Goal: Task Accomplishment & Management: Use online tool/utility

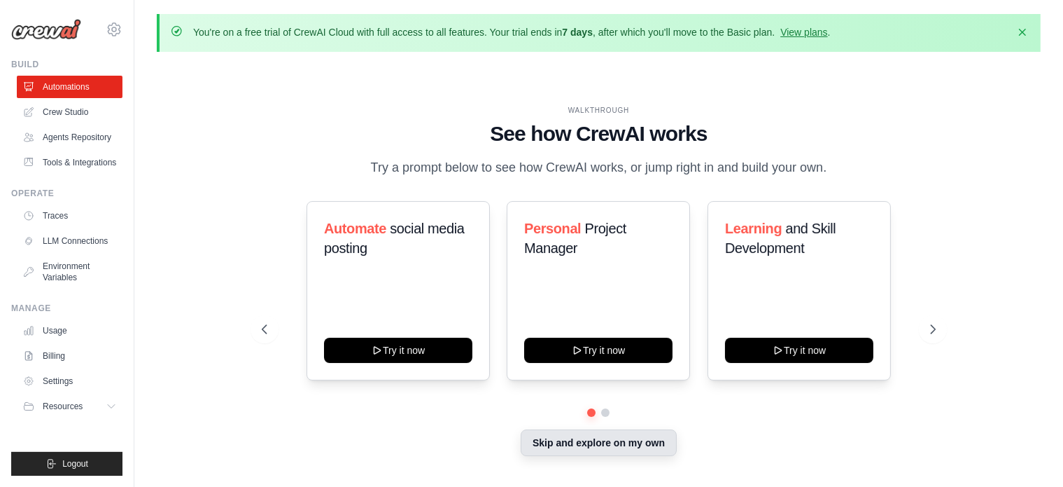
click at [578, 444] on button "Skip and explore on my own" at bounding box center [599, 442] width 156 height 27
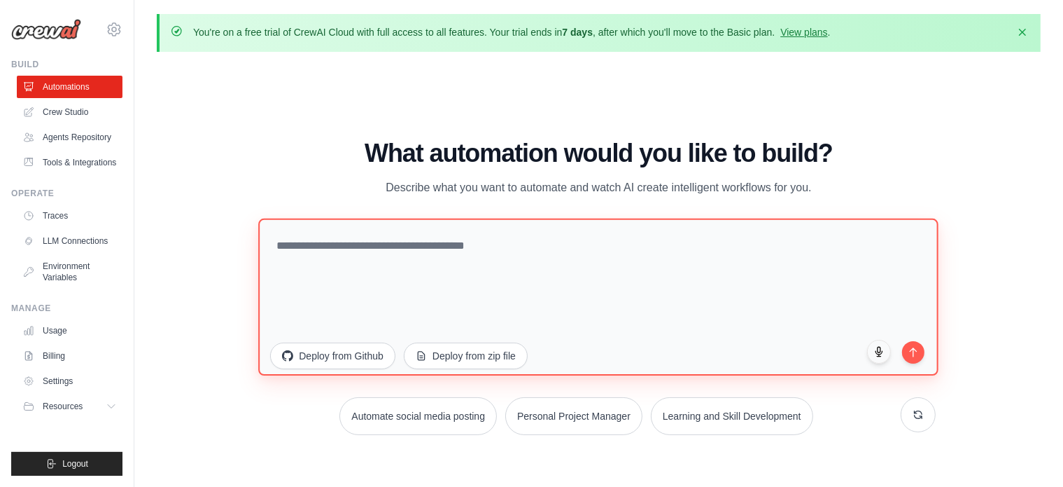
click at [566, 249] on textarea at bounding box center [598, 296] width 680 height 157
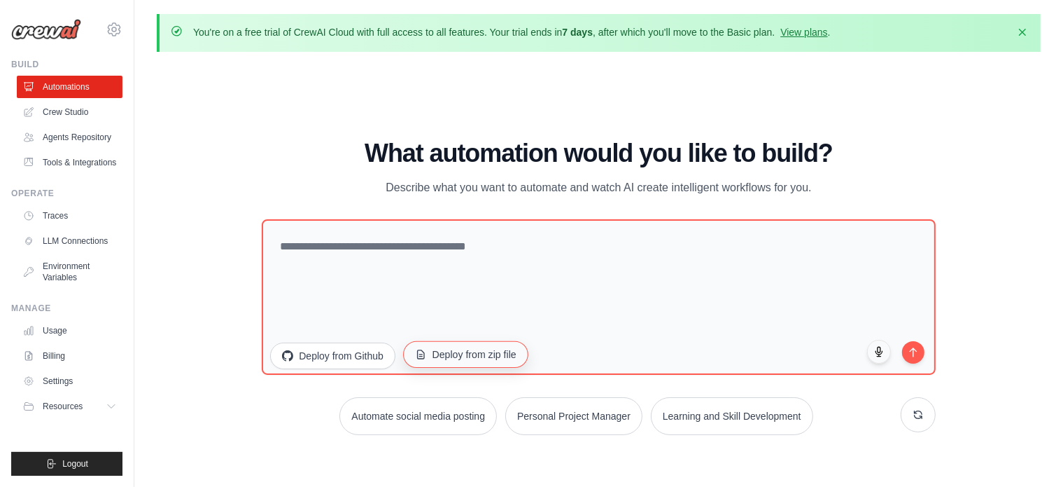
click at [456, 346] on button "Deploy from zip file" at bounding box center [465, 353] width 125 height 27
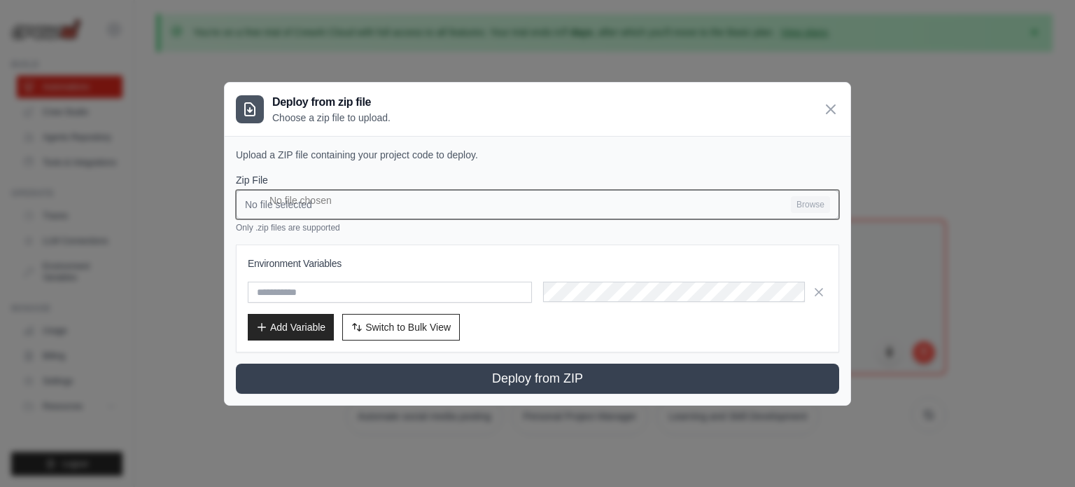
click at [513, 205] on input "No file selected Browse" at bounding box center [537, 204] width 603 height 29
click at [377, 200] on input "No file selected Browse" at bounding box center [537, 204] width 603 height 29
type input "**********"
click at [658, 208] on input "Photos (1).zip Browse" at bounding box center [537, 204] width 603 height 29
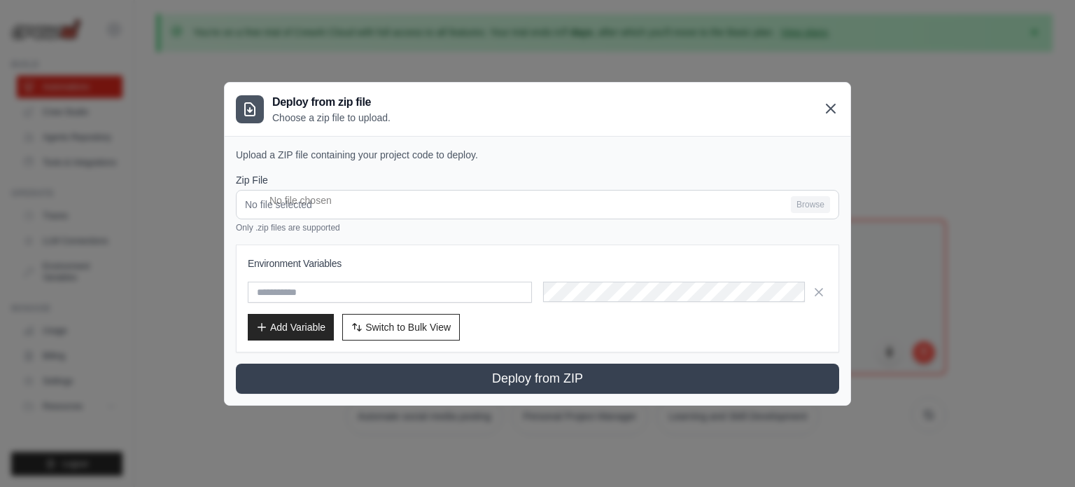
click at [832, 116] on div "Deploy from zip file Choose a zip file to upload." at bounding box center [538, 109] width 626 height 53
click at [820, 291] on icon "button" at bounding box center [819, 291] width 7 height 7
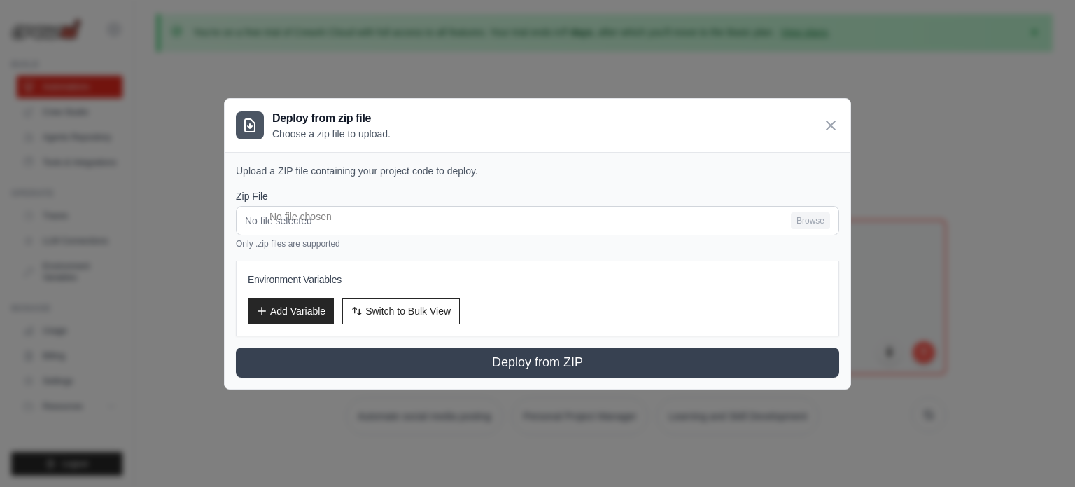
click at [832, 130] on icon at bounding box center [831, 125] width 17 height 17
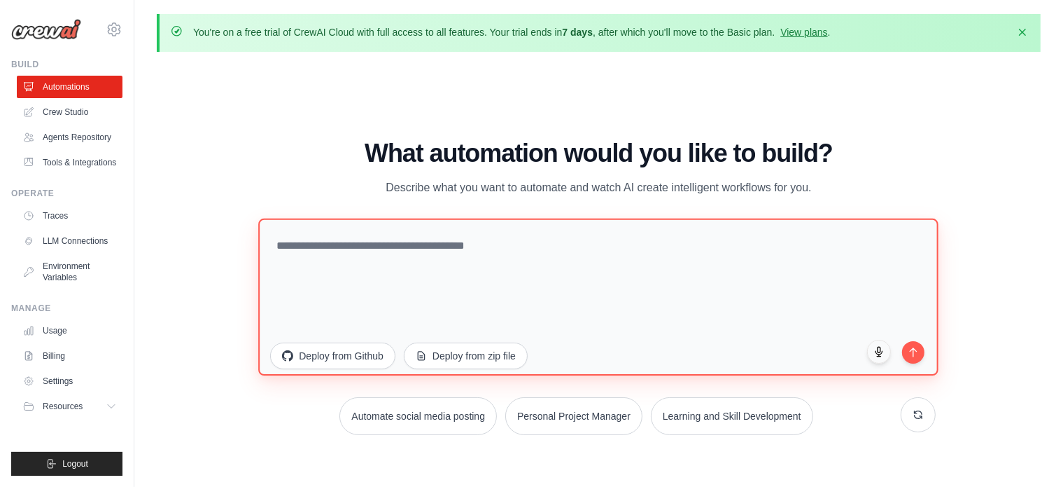
click at [457, 246] on textarea at bounding box center [598, 296] width 680 height 157
type textarea "**********"
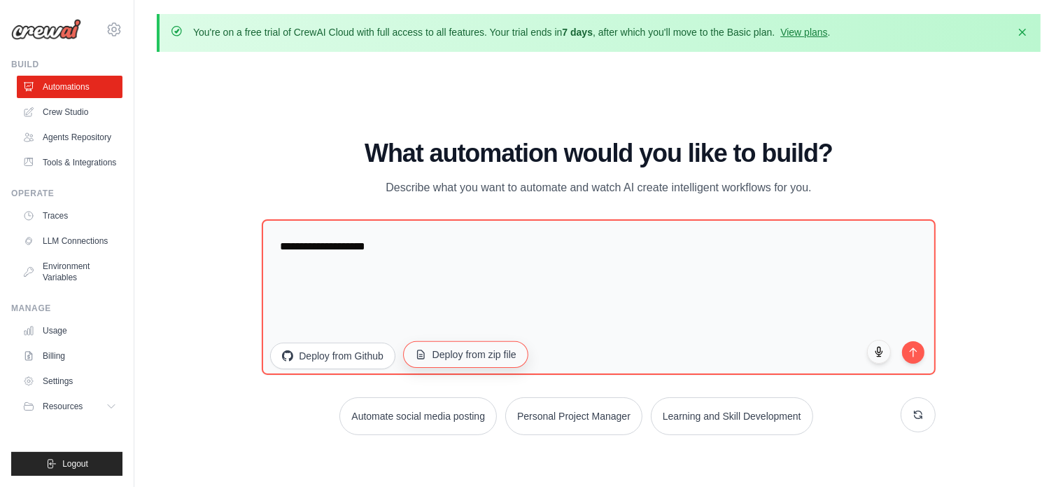
click at [456, 351] on button "Deploy from zip file" at bounding box center [465, 353] width 125 height 27
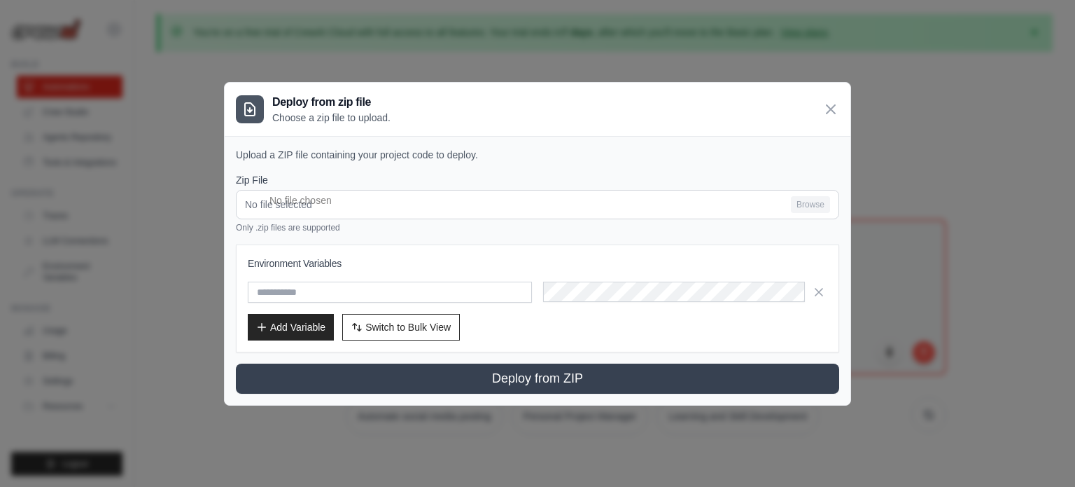
type input "**********"
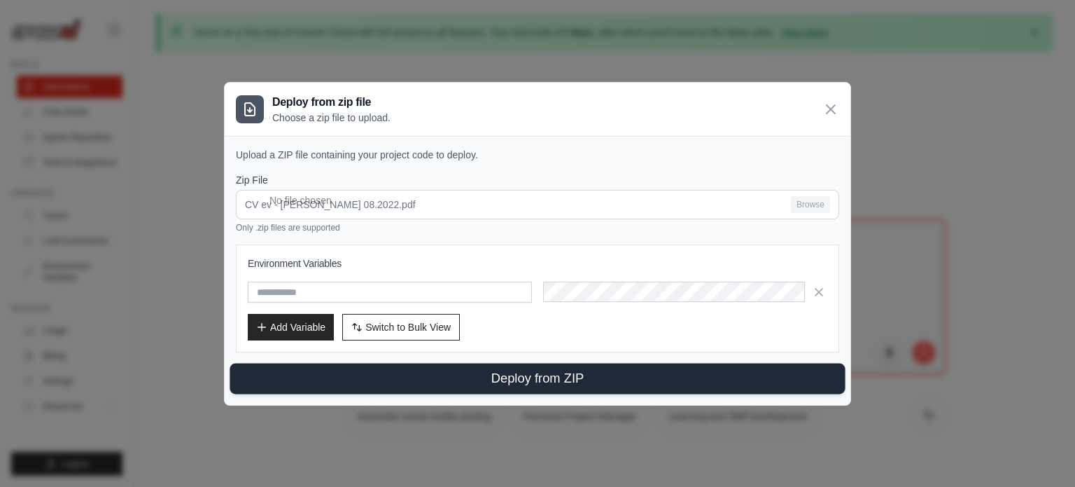
click at [608, 380] on button "Deploy from ZIP" at bounding box center [537, 378] width 615 height 31
click at [582, 375] on button "Deploy from ZIP" at bounding box center [537, 378] width 615 height 31
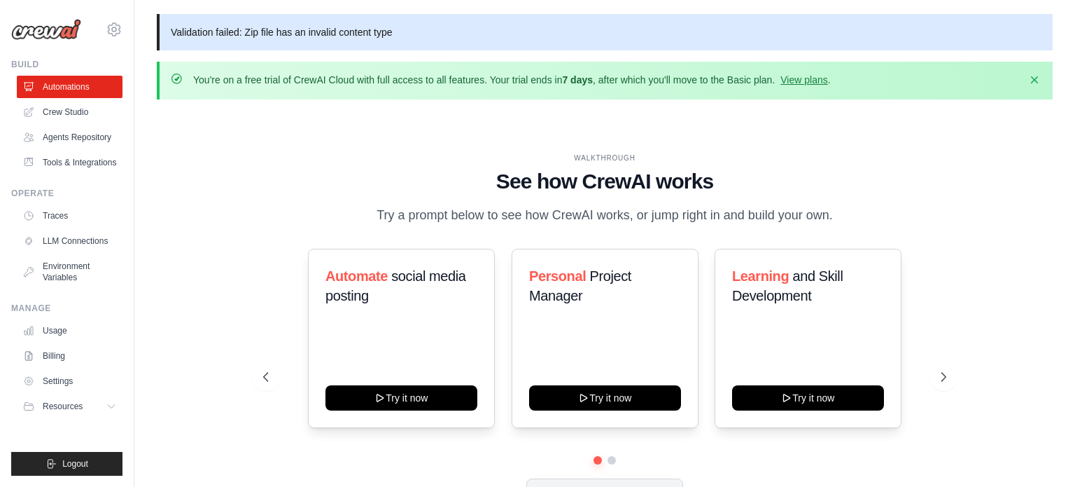
click at [834, 103] on div "Validation failed: Zip file has an invalid content type You're on a free trial …" at bounding box center [604, 291] width 941 height 555
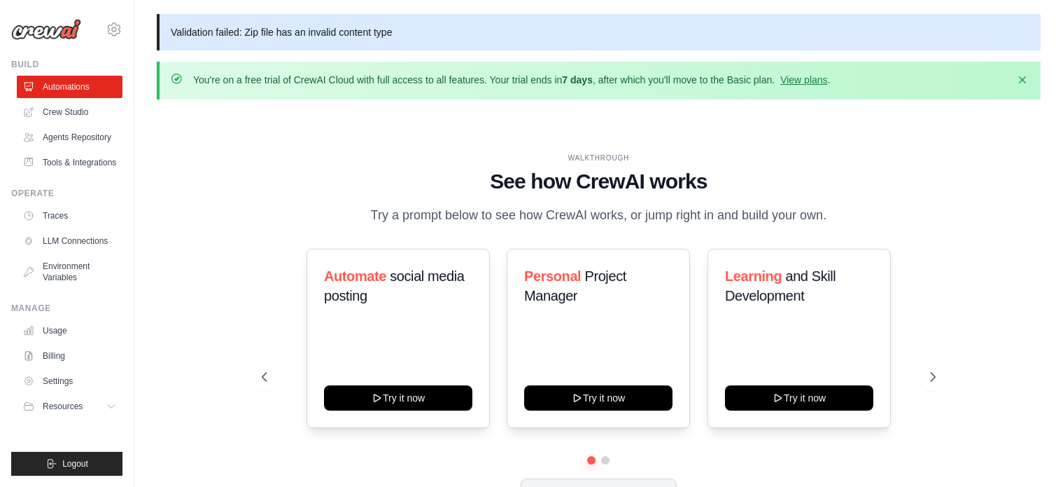
scroll to position [96, 0]
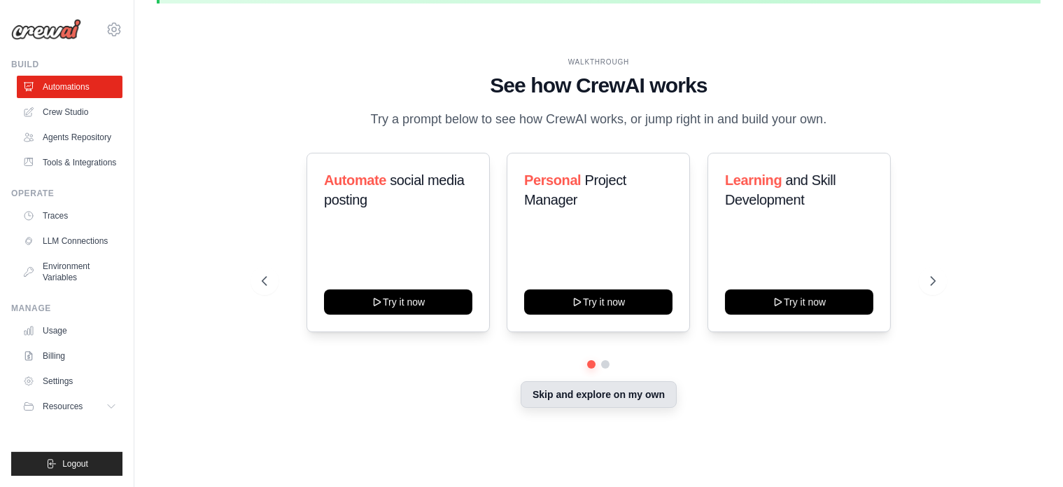
click at [582, 396] on button "Skip and explore on my own" at bounding box center [599, 394] width 156 height 27
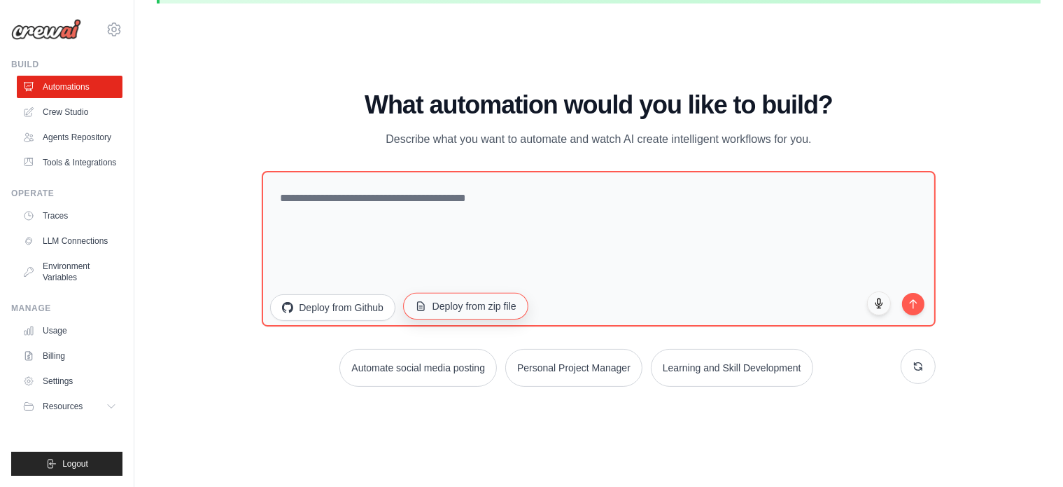
click at [482, 309] on button "Deploy from zip file" at bounding box center [465, 305] width 125 height 27
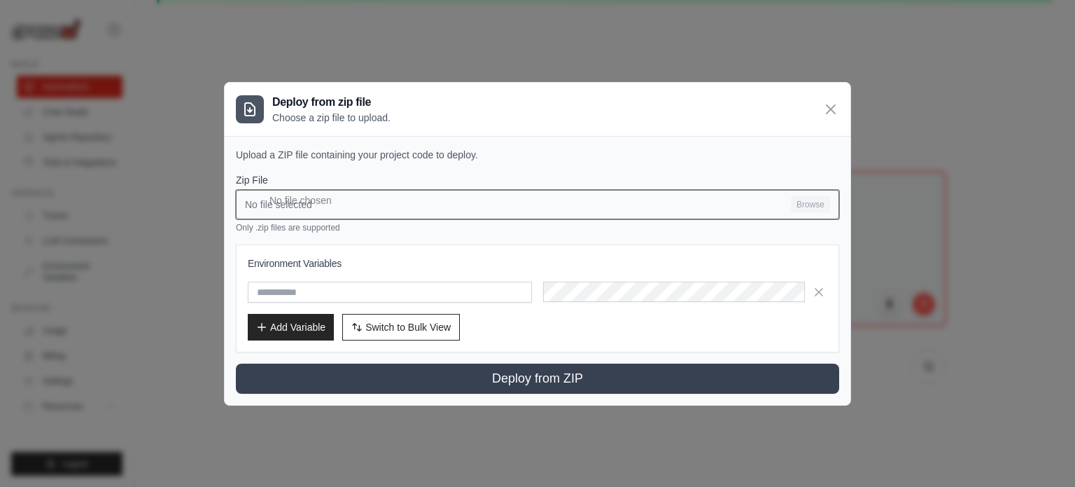
click at [815, 215] on input "No file selected Browse" at bounding box center [537, 204] width 603 height 29
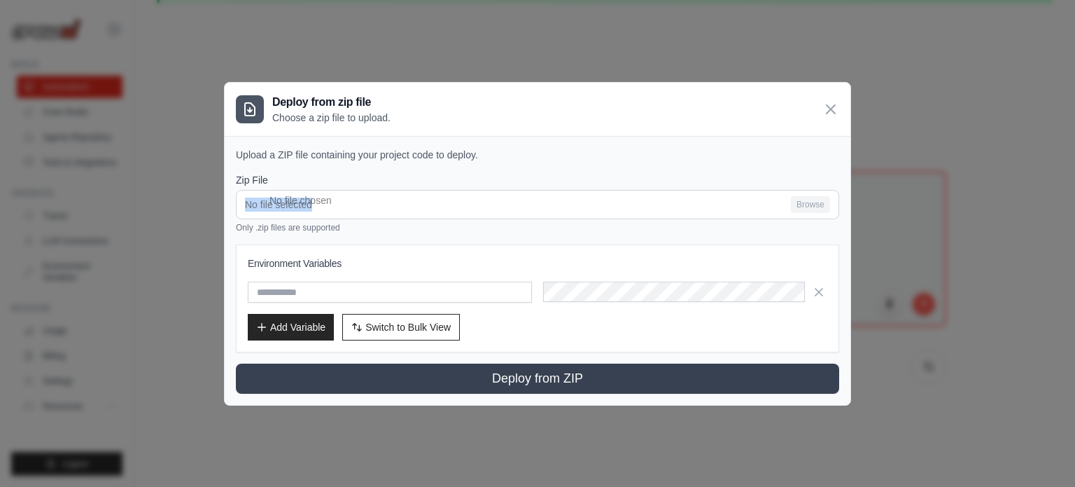
click at [370, 188] on div "Zip File No file selected Browse Only .zip files are supported" at bounding box center [537, 203] width 603 height 60
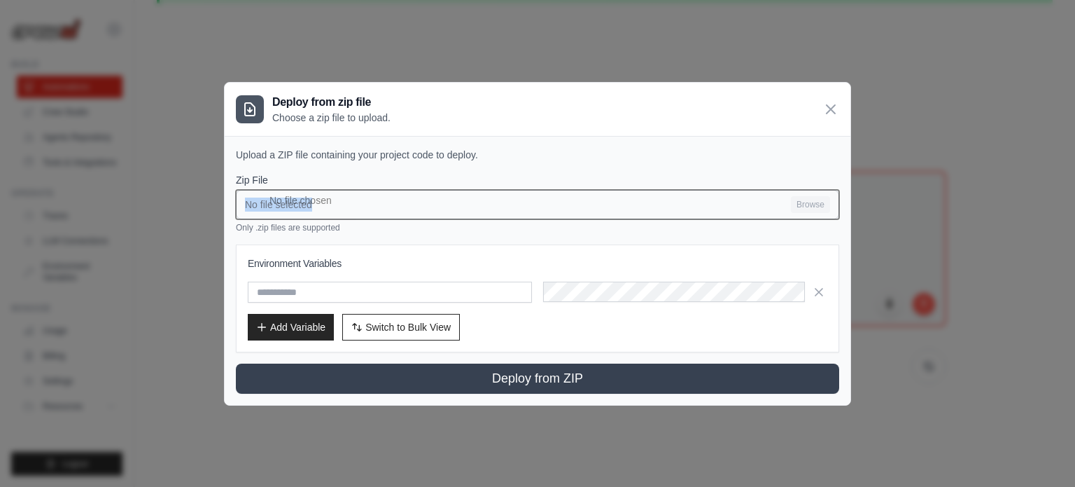
click at [370, 197] on input "No file selected Browse" at bounding box center [537, 204] width 603 height 29
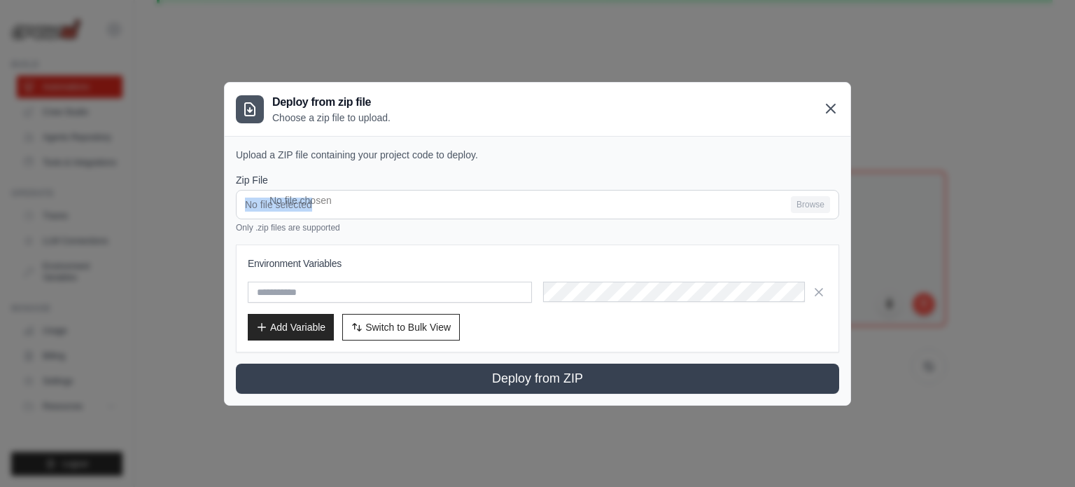
click at [837, 103] on icon at bounding box center [831, 108] width 17 height 17
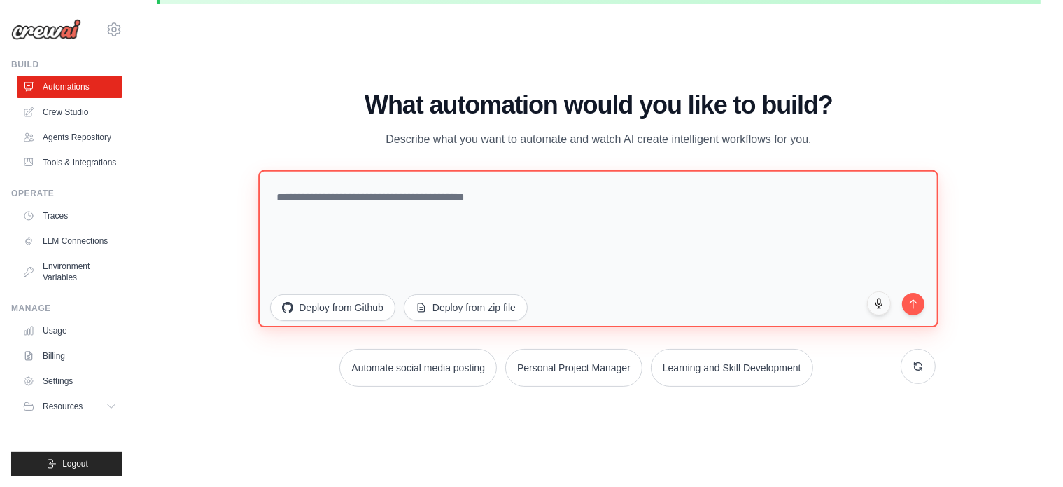
click at [484, 216] on textarea at bounding box center [598, 247] width 680 height 157
type textarea "**********"
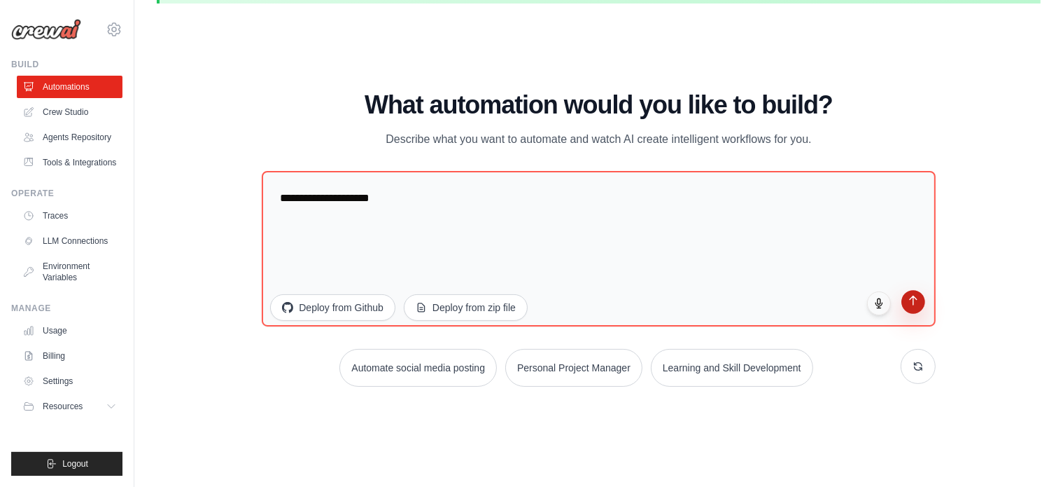
click at [921, 305] on button "submit" at bounding box center [914, 302] width 24 height 24
